Goal: Information Seeking & Learning: Learn about a topic

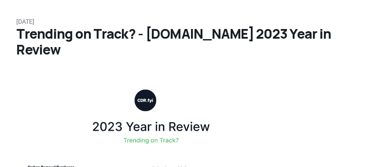
scroll to position [29, 0]
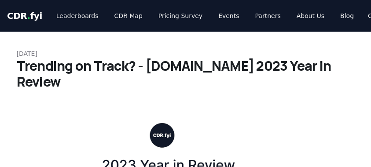
scroll to position [29, 0]
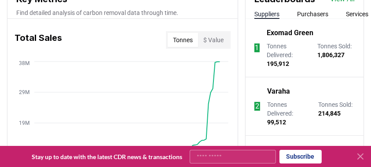
scroll to position [410, 0]
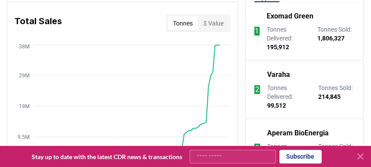
click at [359, 158] on icon at bounding box center [360, 156] width 5 height 5
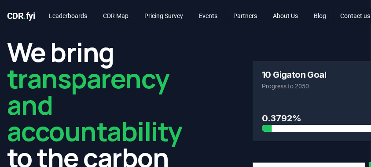
scroll to position [0, 0]
click at [331, 15] on link "Blog" at bounding box center [320, 16] width 26 height 16
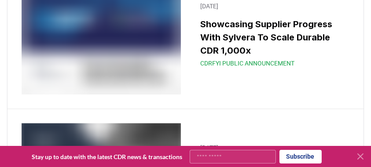
scroll to position [8896, 0]
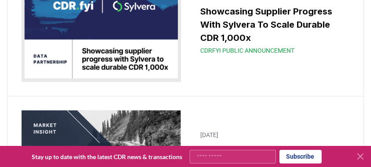
drag, startPoint x: 94, startPoint y: 111, endPoint x: 261, endPoint y: 127, distance: 167.2
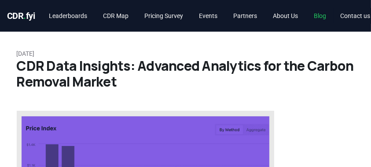
click at [333, 18] on link "Blog" at bounding box center [320, 16] width 26 height 16
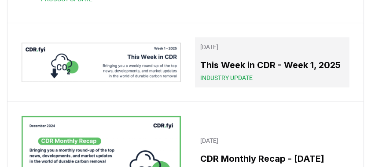
scroll to position [6713, 0]
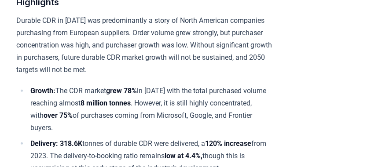
scroll to position [352, 0]
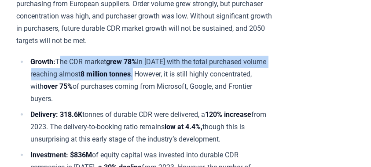
drag, startPoint x: 60, startPoint y: 57, endPoint x: 166, endPoint y: 74, distance: 107.9
click at [166, 74] on li "Growth: The CDR market grew 78% in 2024 with the total purchased volume reachin…" at bounding box center [151, 80] width 246 height 49
copy li "The CDR market grew 78% in 2024 with the total purchased volume reaching almost…"
click at [74, 62] on li "Growth: The CDR market grew 78% in 2024 with the total purchased volume reachin…" at bounding box center [151, 80] width 246 height 49
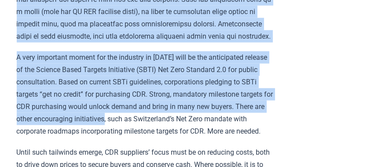
scroll to position [1380, 0]
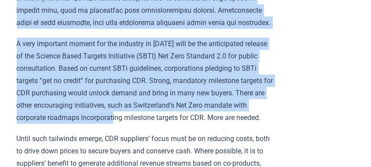
drag, startPoint x: 60, startPoint y: 59, endPoint x: 169, endPoint y: 122, distance: 125.9
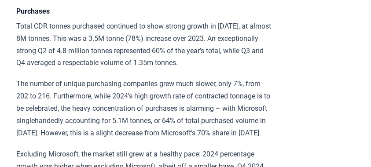
scroll to position [1614, 0]
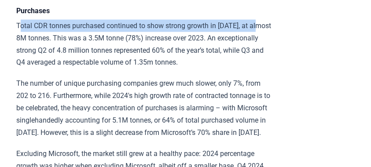
drag, startPoint x: 19, startPoint y: 59, endPoint x: 33, endPoint y: 66, distance: 15.2
click at [33, 66] on p "Total CDR tonnes purchased continued to show strong growth in 2024, at almost 8…" at bounding box center [146, 44] width 258 height 49
click at [25, 64] on p "Total CDR tonnes purchased continued to show strong growth in 2024, at almost 8…" at bounding box center [146, 44] width 258 height 49
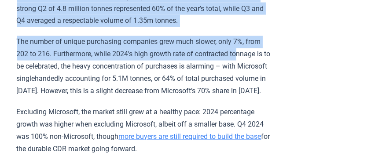
scroll to position [1673, 0]
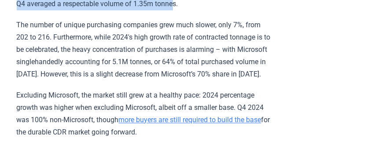
drag, startPoint x: 16, startPoint y: 55, endPoint x: 254, endPoint y: 37, distance: 238.6
copy p "Total CDR tonnes purchased continued to show strong growth in 2024, at almost 8…"
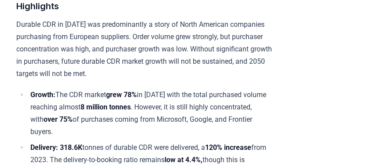
scroll to position [323, 0]
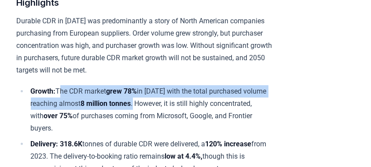
drag, startPoint x: 60, startPoint y: 89, endPoint x: 166, endPoint y: 103, distance: 106.5
click at [166, 103] on li "Growth: The CDR market grew 78% in 2024 with the total purchased volume reachin…" at bounding box center [151, 109] width 246 height 49
copy li "The CDR market grew 78% in 2024 with the total purchased volume reaching almost…"
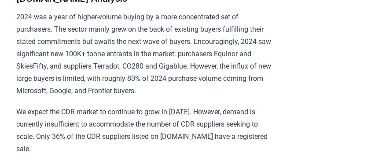
scroll to position [705, 0]
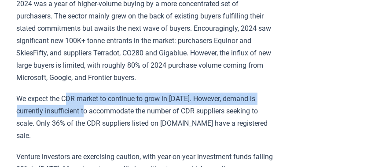
drag, startPoint x: 68, startPoint y: 108, endPoint x: 94, endPoint y: 117, distance: 27.4
click at [94, 117] on p "We expect the CDR market to continue to grow in 2025. However, demand is curren…" at bounding box center [146, 117] width 258 height 49
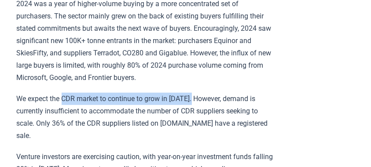
drag, startPoint x: 63, startPoint y: 108, endPoint x: 203, endPoint y: 103, distance: 140.2
click at [203, 103] on p "We expect the CDR market to continue to grow in 2025. However, demand is curren…" at bounding box center [146, 117] width 258 height 49
copy p "CDR market to continue to grow in 2025. H"
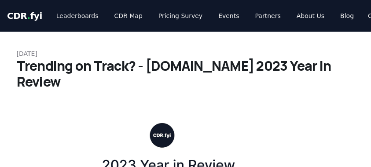
scroll to position [29, 0]
